Goal: Check status: Check status

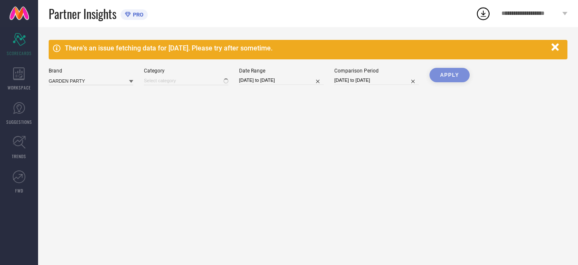
type input "All"
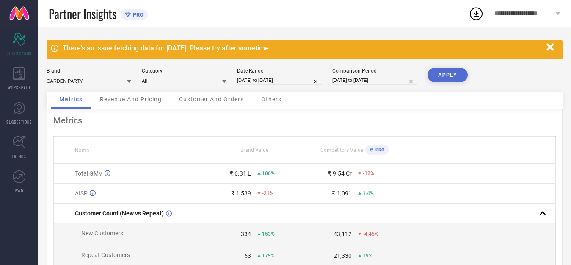
click at [295, 82] on input "[DATE] to [DATE]" at bounding box center [279, 80] width 85 height 9
select select "6"
select select "2025"
select select "7"
select select "2025"
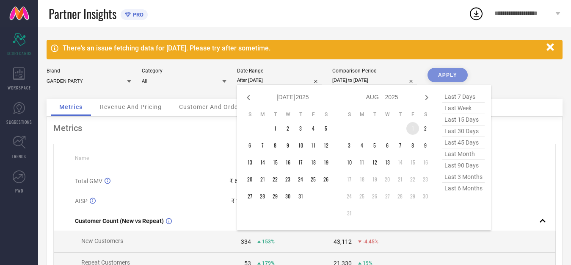
click at [411, 130] on td "1" at bounding box center [412, 128] width 13 height 13
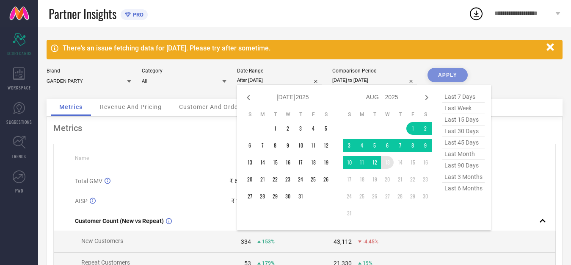
type input "[DATE] to [DATE]"
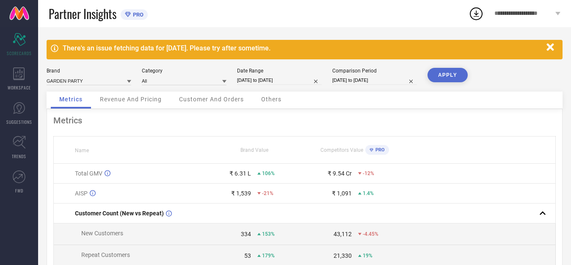
click at [444, 78] on button "APPLY" at bounding box center [448, 75] width 40 height 14
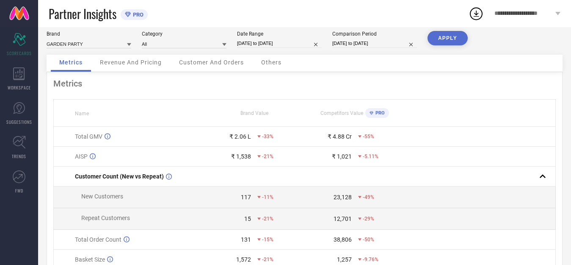
scroll to position [35, 0]
